Goal: Task Accomplishment & Management: Use online tool/utility

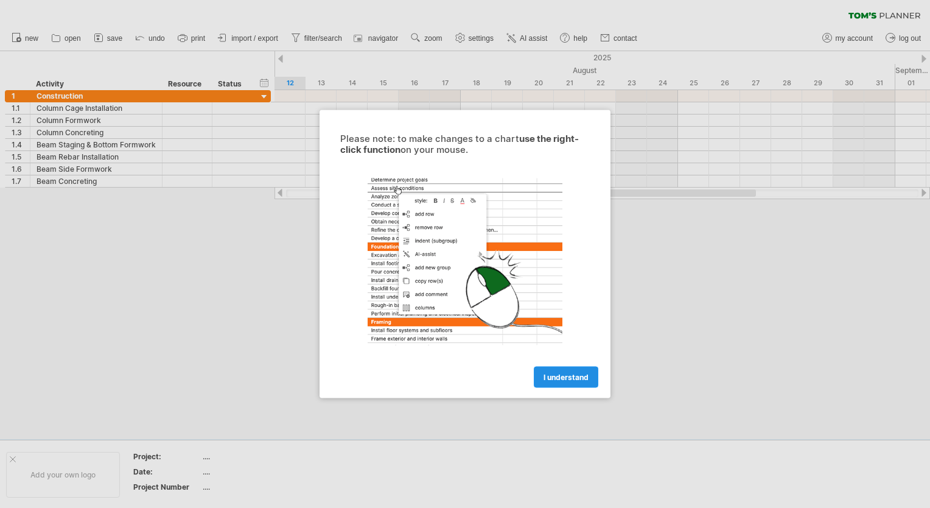
click at [554, 374] on span "I understand" at bounding box center [566, 377] width 45 height 9
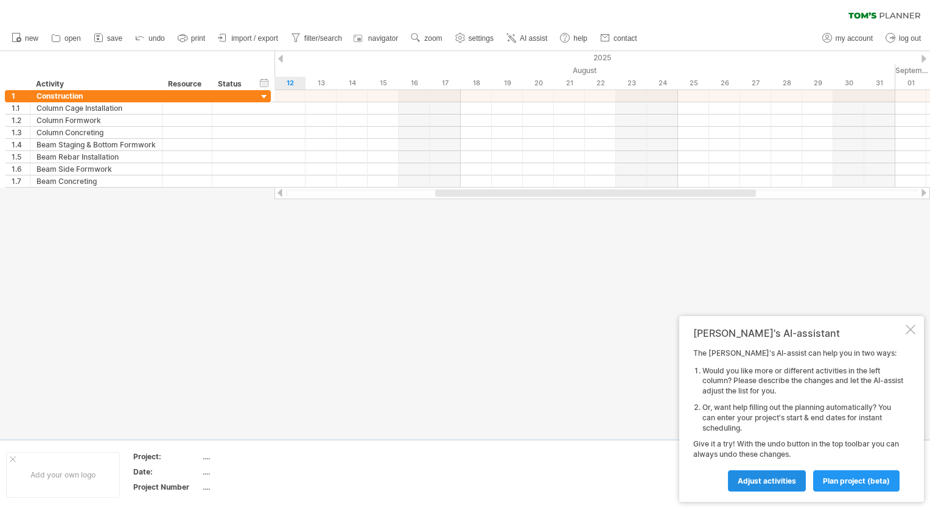
click at [776, 477] on span "Adjust activities" at bounding box center [767, 480] width 58 height 9
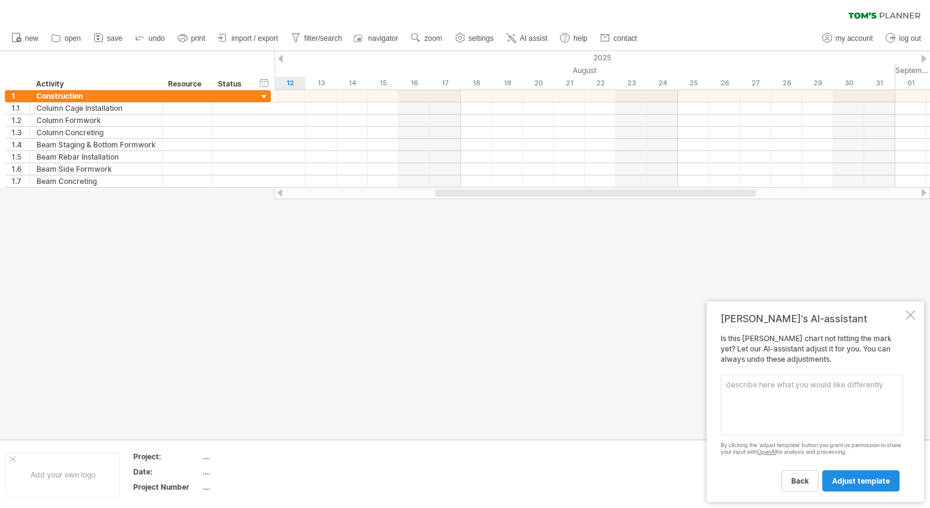
click at [841, 481] on span "adjust template" at bounding box center [861, 480] width 58 height 9
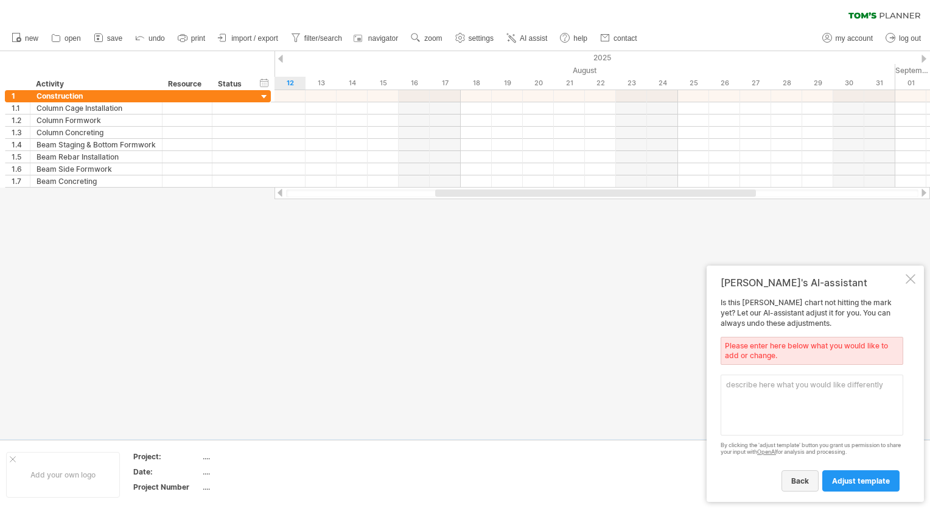
click at [797, 476] on span "back" at bounding box center [800, 480] width 18 height 9
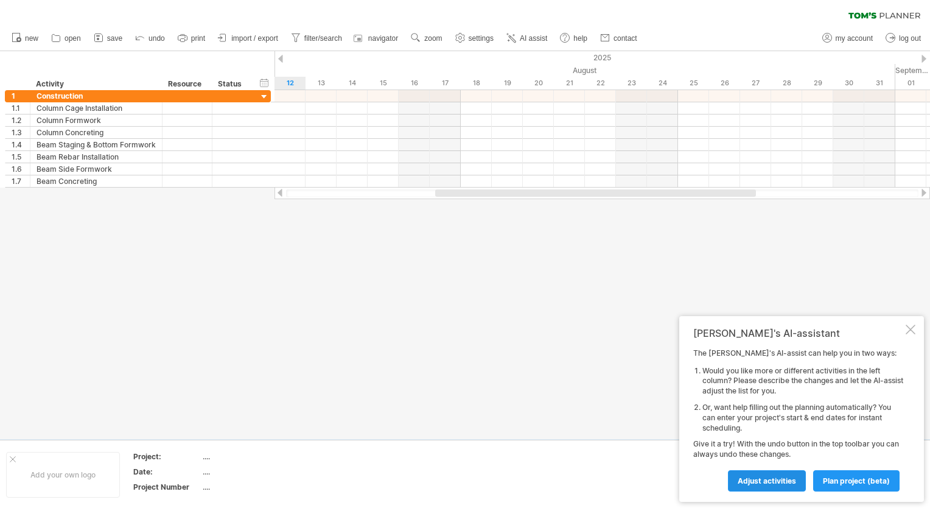
click at [777, 474] on link "Adjust activities" at bounding box center [767, 480] width 78 height 21
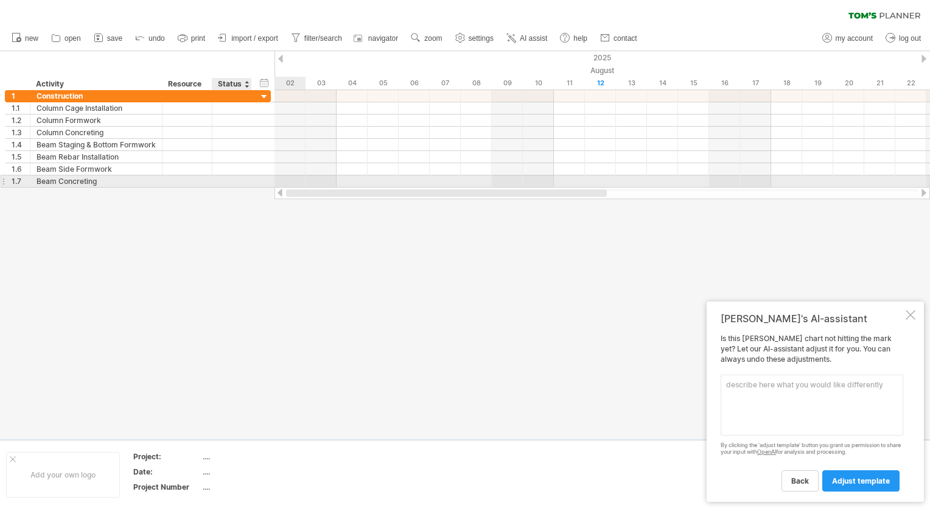
drag, startPoint x: 448, startPoint y: 195, endPoint x: 233, endPoint y: 180, distance: 215.4
click at [233, 180] on div "Trying to reach [DOMAIN_NAME] Connected again... 0% clear filter new 1" at bounding box center [465, 254] width 930 height 508
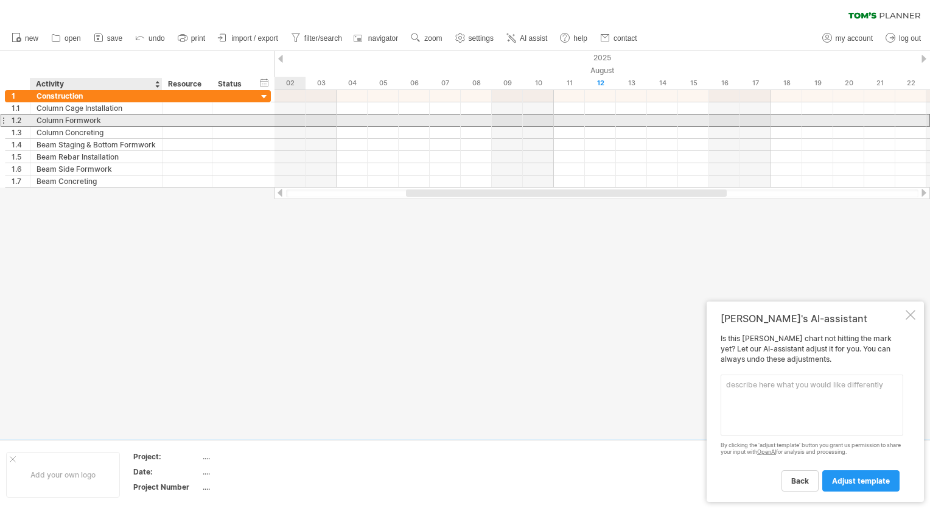
click at [146, 123] on div "Column Formwork" at bounding box center [96, 120] width 119 height 12
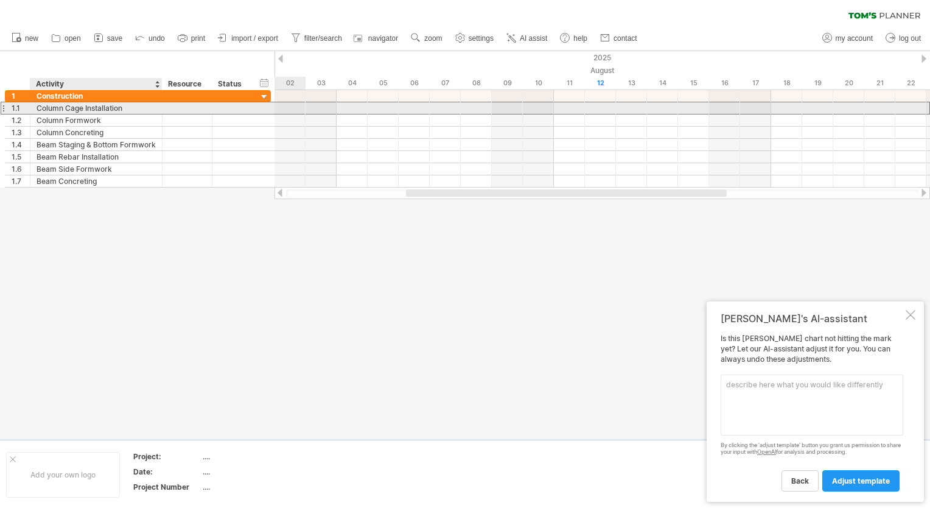
click at [105, 106] on div "Column Cage Installation" at bounding box center [96, 108] width 119 height 12
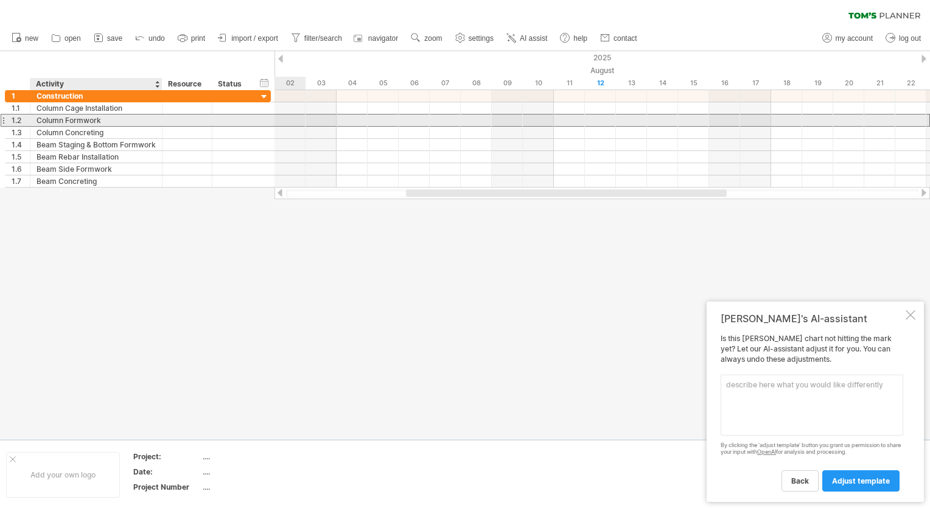
click at [97, 122] on div "Column Formwork" at bounding box center [96, 120] width 119 height 12
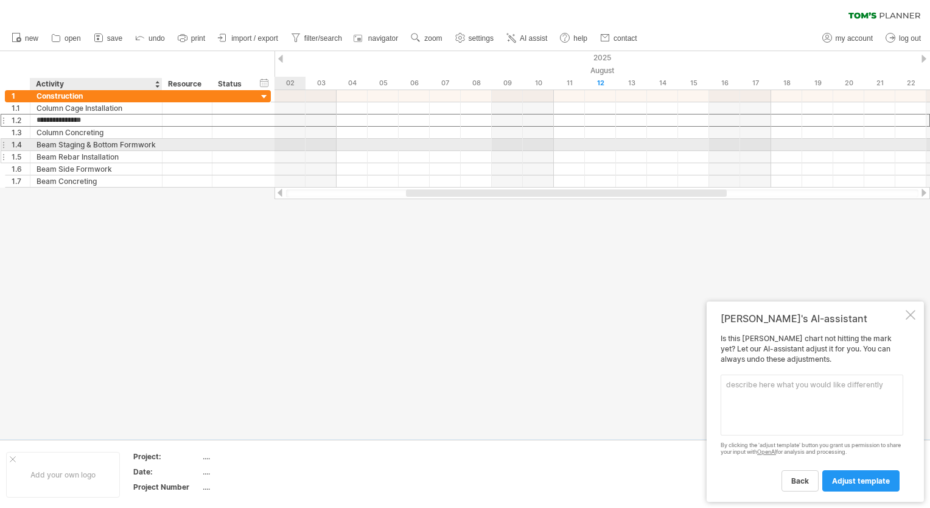
click at [164, 156] on div at bounding box center [188, 157] width 50 height 12
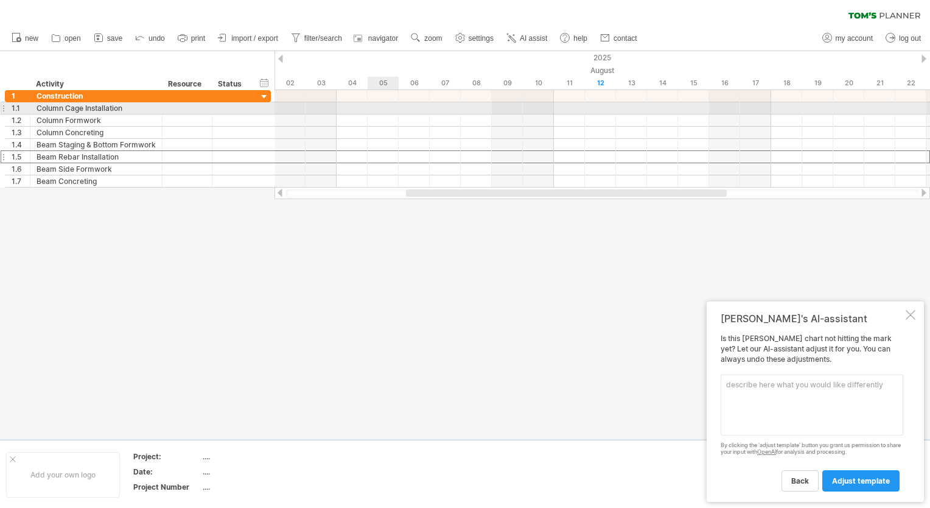
click at [369, 109] on div at bounding box center [603, 108] width 656 height 12
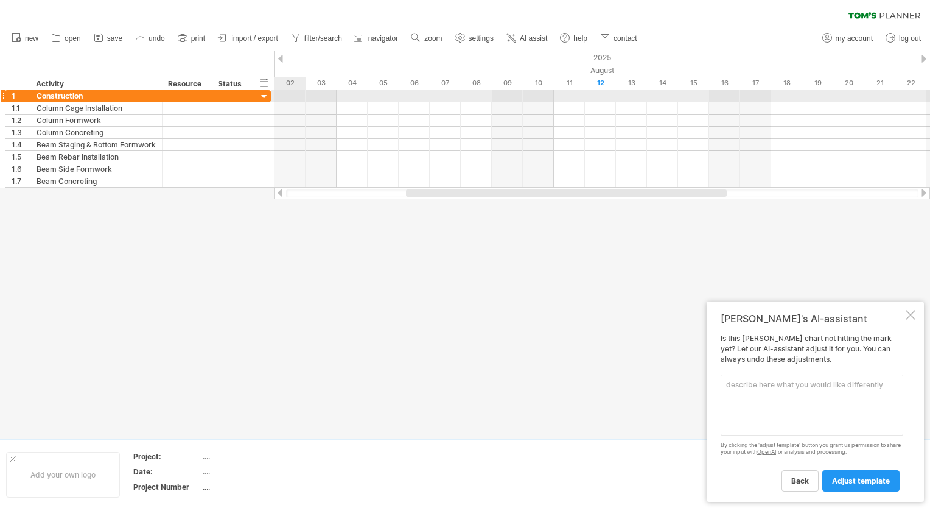
click at [298, 96] on div at bounding box center [603, 96] width 656 height 12
click at [253, 96] on div "**********" at bounding box center [138, 95] width 266 height 13
click at [261, 96] on div at bounding box center [265, 97] width 12 height 12
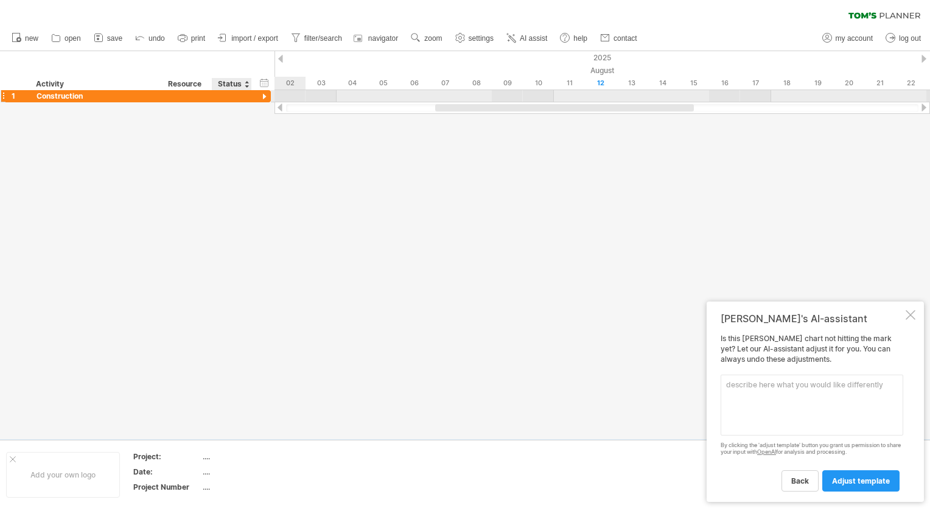
click at [261, 96] on div at bounding box center [265, 97] width 12 height 12
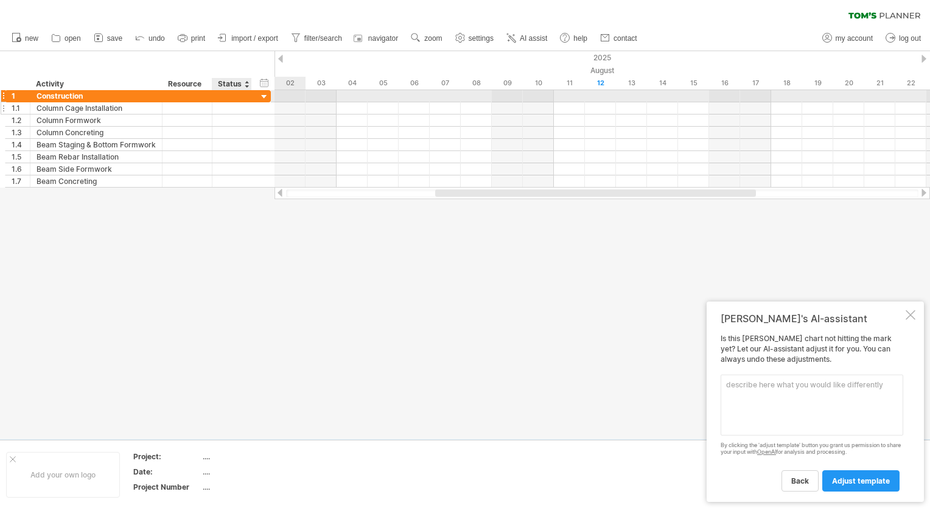
click at [210, 103] on div at bounding box center [211, 108] width 6 height 12
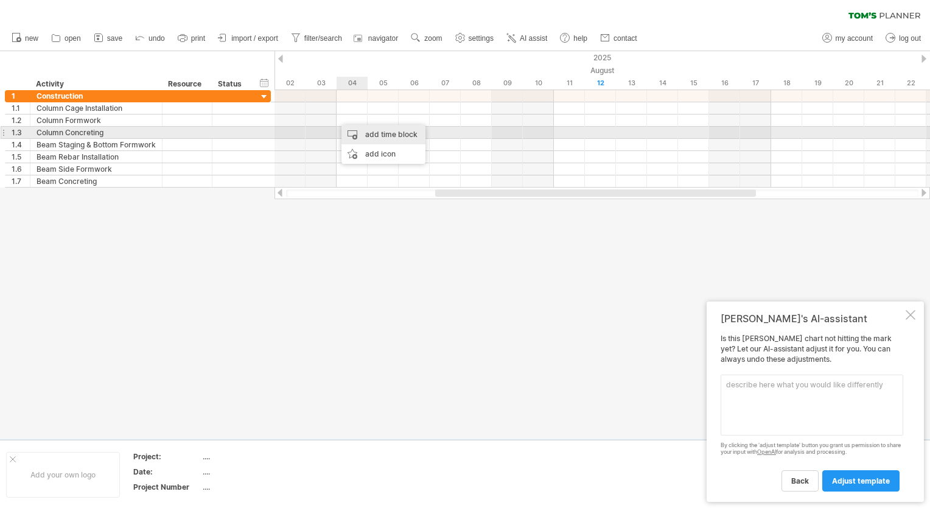
click at [351, 130] on div "add time block" at bounding box center [383, 134] width 84 height 19
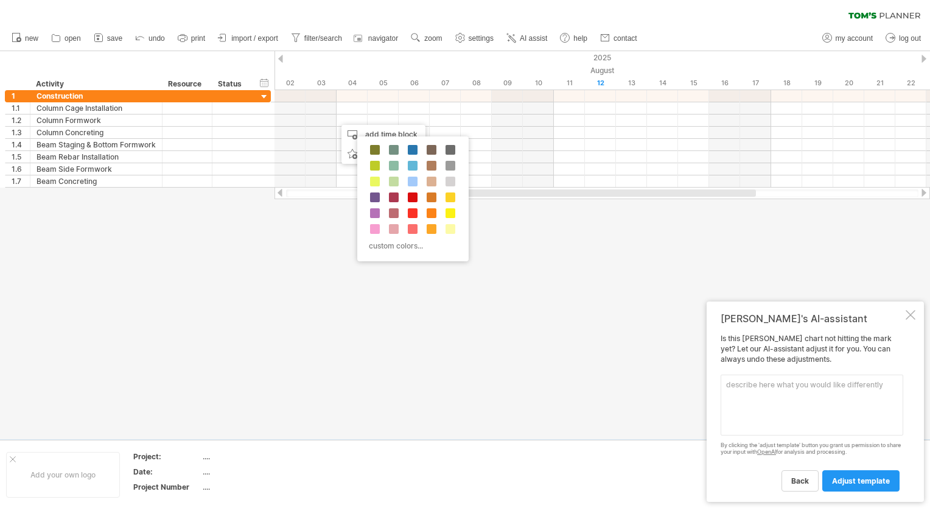
click at [377, 187] on div at bounding box center [374, 181] width 13 height 13
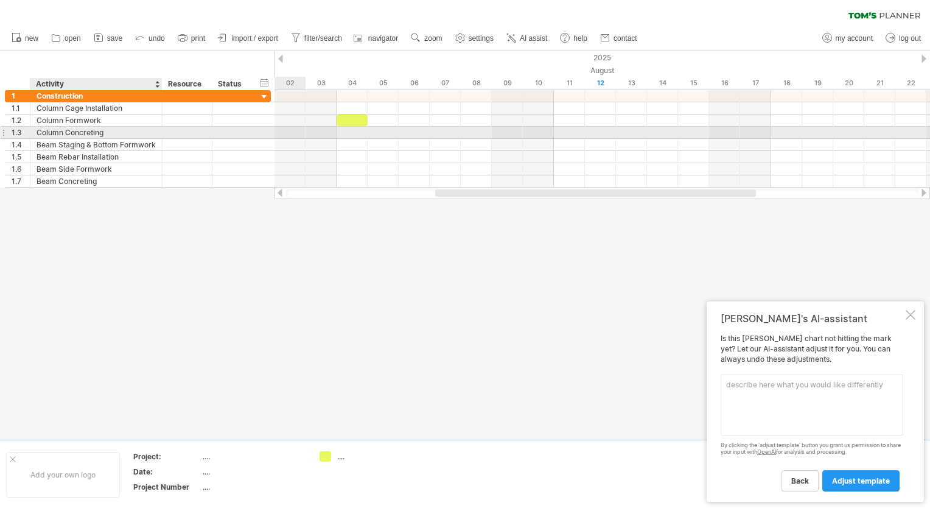
click at [83, 135] on div "Column Concreting" at bounding box center [96, 133] width 119 height 12
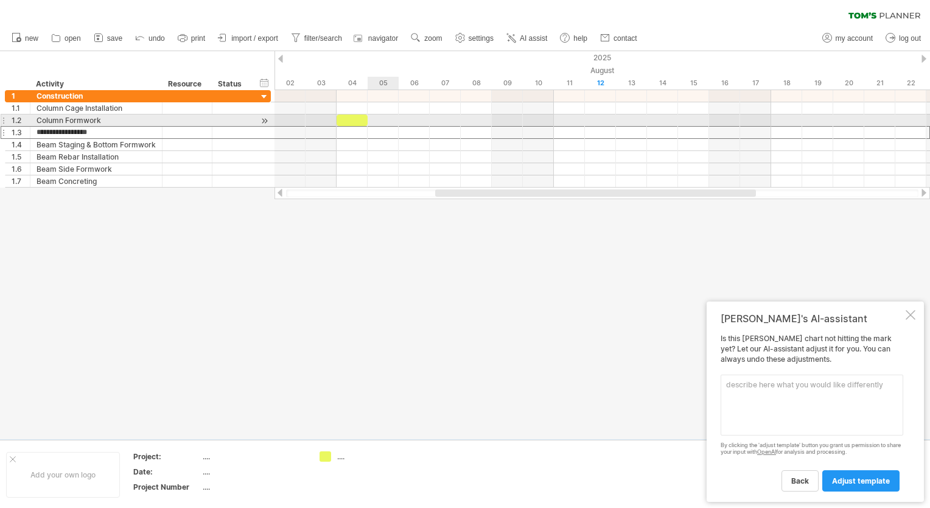
click at [382, 121] on div at bounding box center [603, 120] width 656 height 12
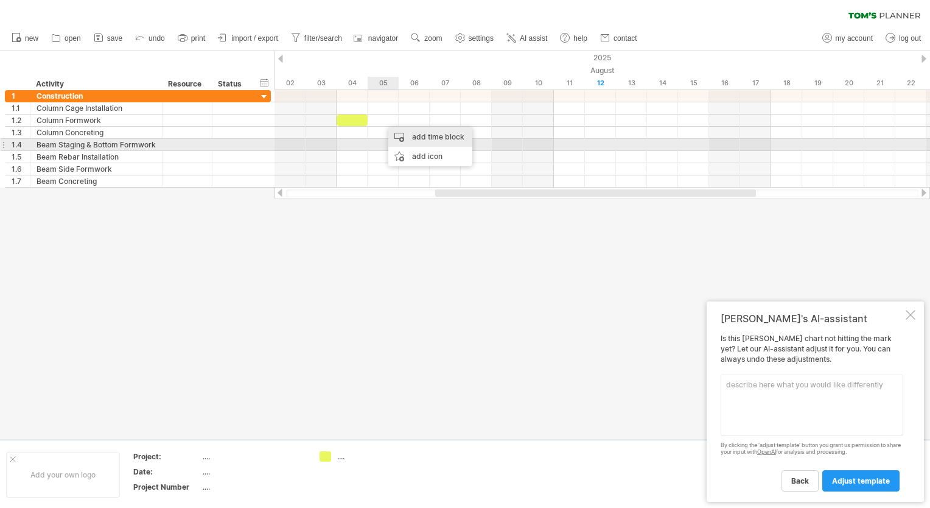
click at [421, 144] on div "add time block" at bounding box center [430, 136] width 84 height 19
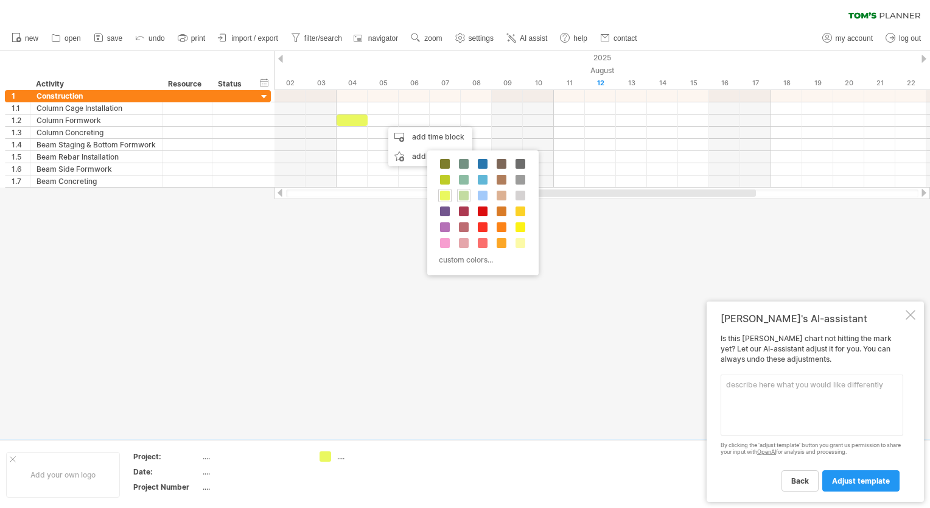
click at [458, 198] on div at bounding box center [463, 195] width 13 height 13
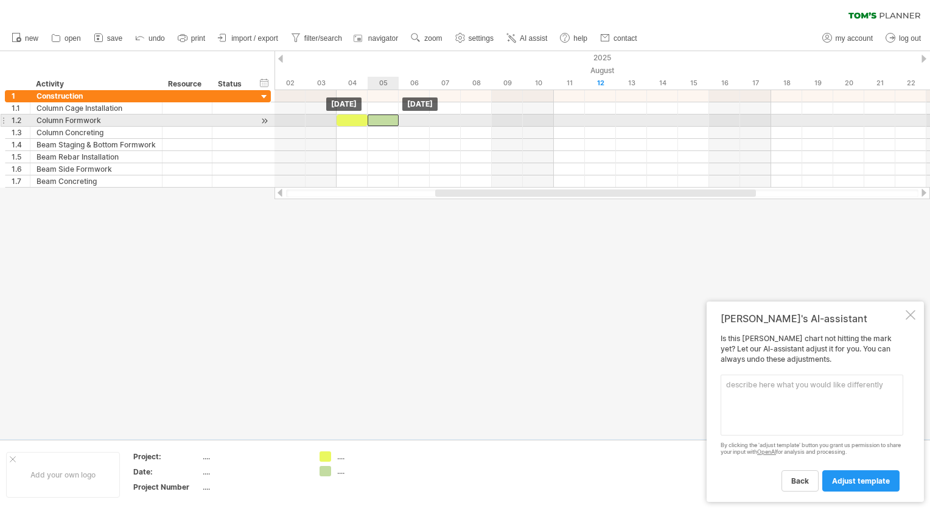
drag, startPoint x: 389, startPoint y: 116, endPoint x: 373, endPoint y: 117, distance: 16.4
click at [373, 117] on div at bounding box center [383, 120] width 31 height 12
drag, startPoint x: 357, startPoint y: 118, endPoint x: 421, endPoint y: 123, distance: 64.1
click at [421, 123] on div at bounding box center [414, 120] width 31 height 12
drag, startPoint x: 417, startPoint y: 123, endPoint x: 353, endPoint y: 117, distance: 64.1
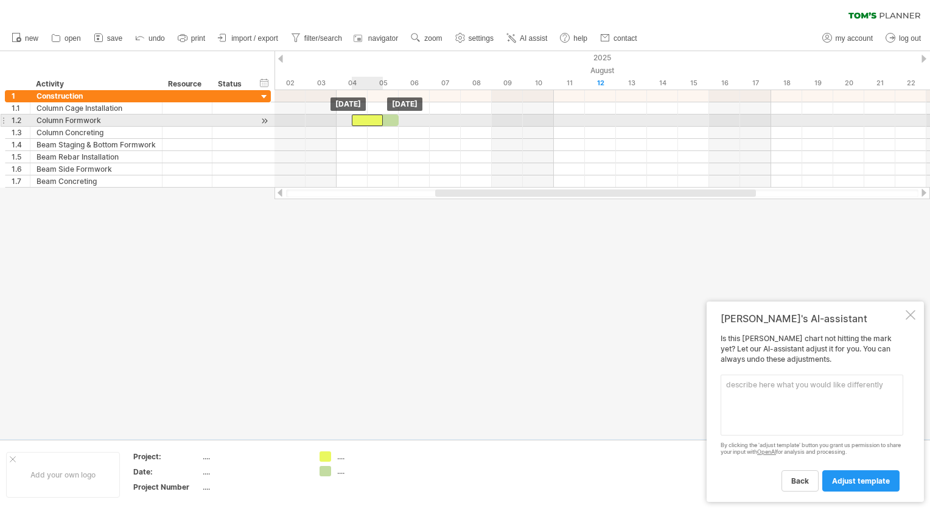
click at [353, 117] on div at bounding box center [367, 120] width 31 height 12
click at [378, 119] on div at bounding box center [383, 120] width 31 height 12
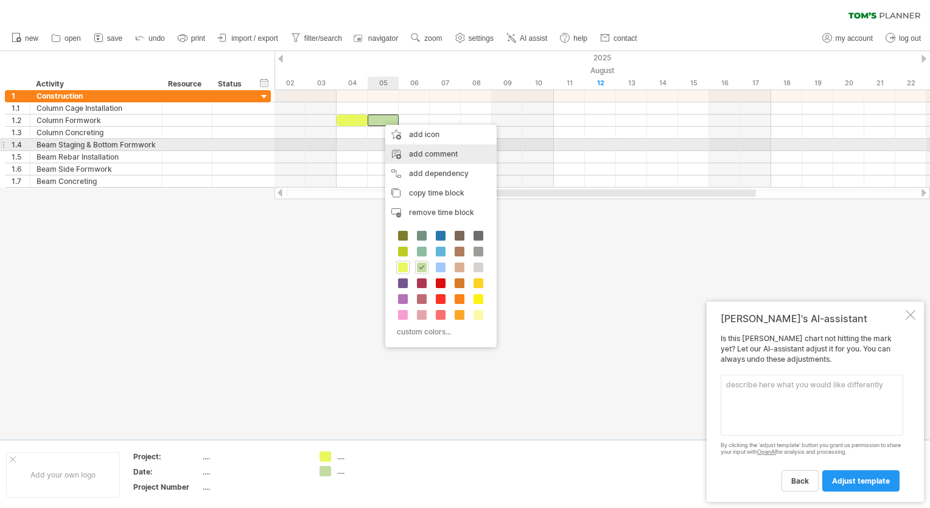
click at [416, 147] on div "add comment" at bounding box center [440, 153] width 111 height 19
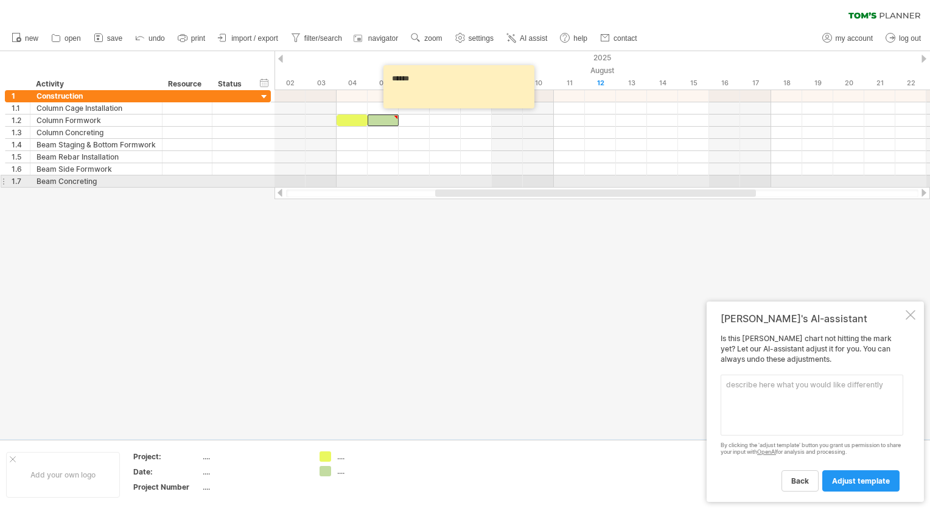
type textarea "******"
click at [446, 216] on div at bounding box center [465, 245] width 930 height 388
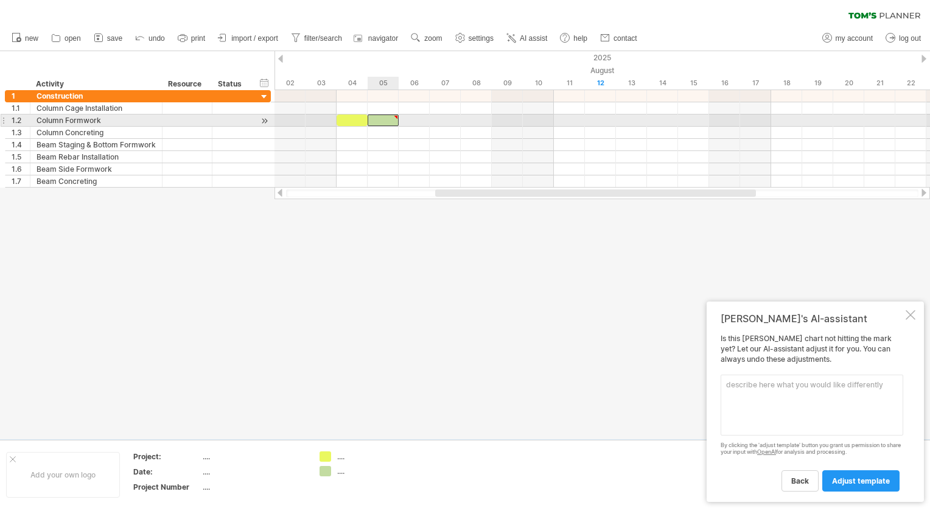
click at [384, 117] on div at bounding box center [383, 120] width 31 height 12
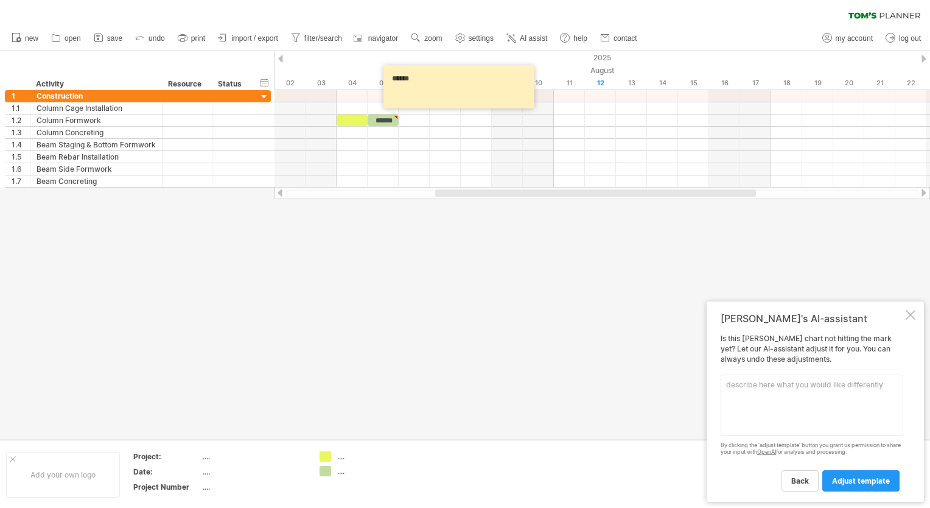
click at [475, 244] on div at bounding box center [465, 245] width 930 height 388
